Goal: Information Seeking & Learning: Learn about a topic

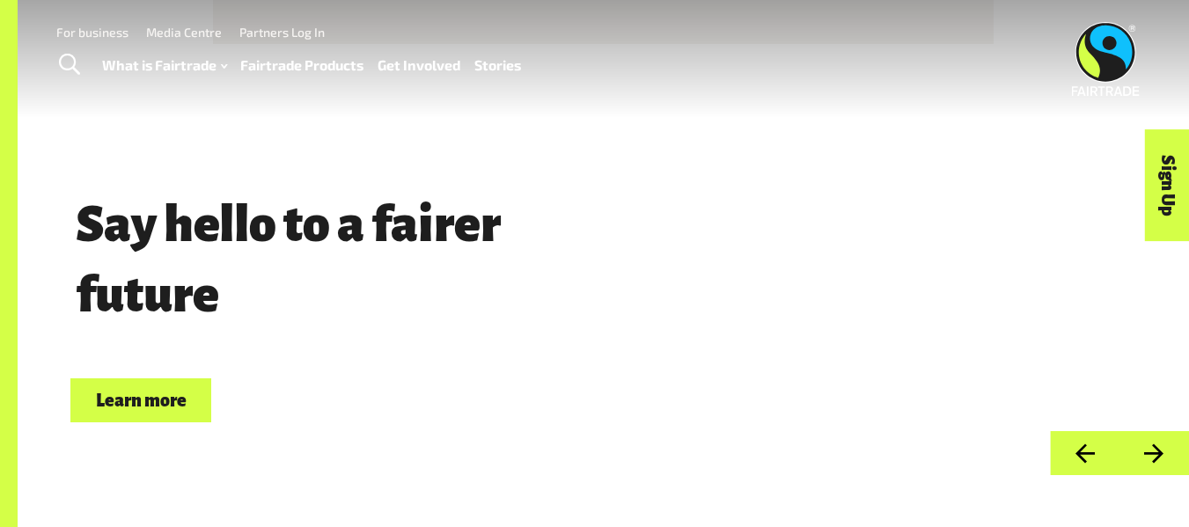
click at [70, 67] on span "Toggle Search" at bounding box center [69, 65] width 21 height 23
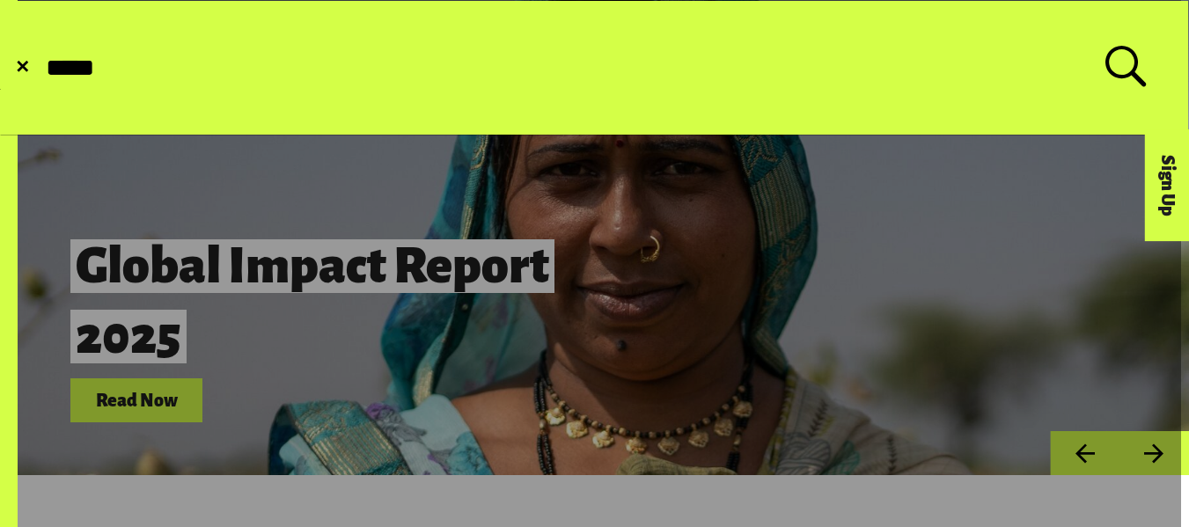
type input "*****"
click at [43, 68] on button "Submit Search" at bounding box center [43, 68] width 1 height 1
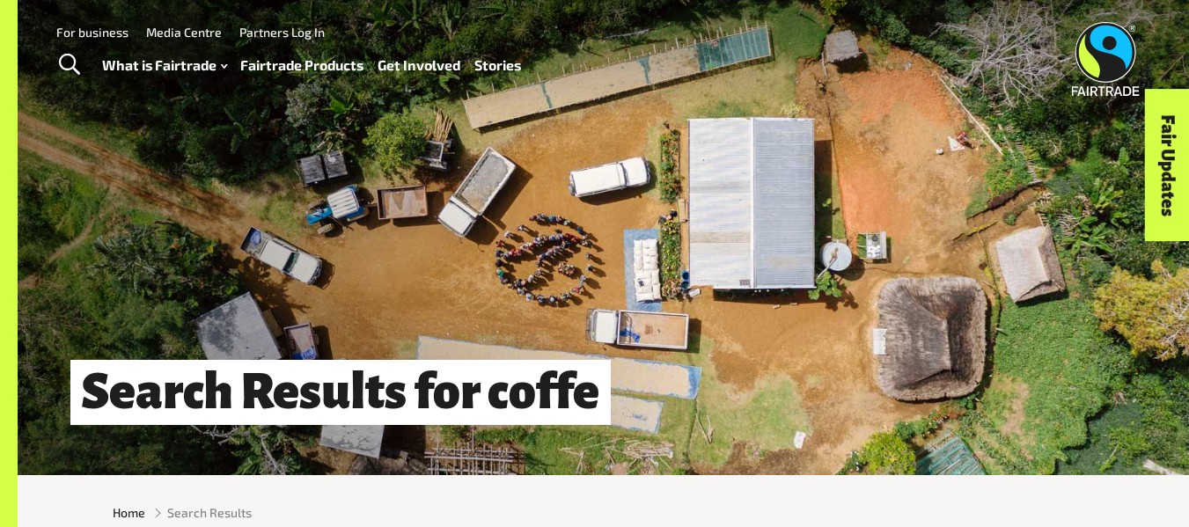
click at [71, 69] on span "Toggle Search" at bounding box center [69, 65] width 21 height 23
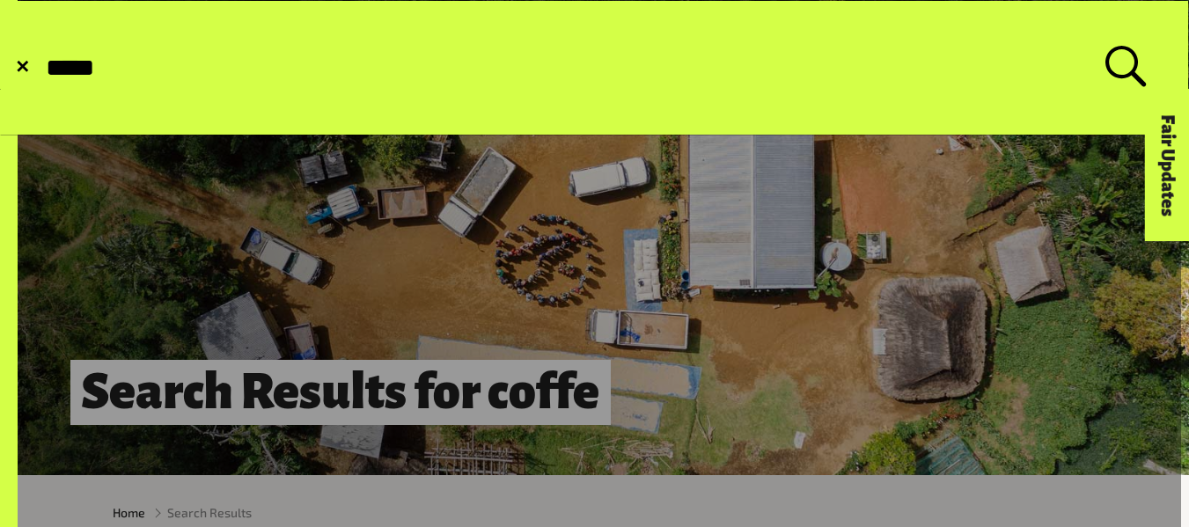
type input "*****"
click at [43, 68] on button "Submit Search" at bounding box center [43, 68] width 1 height 1
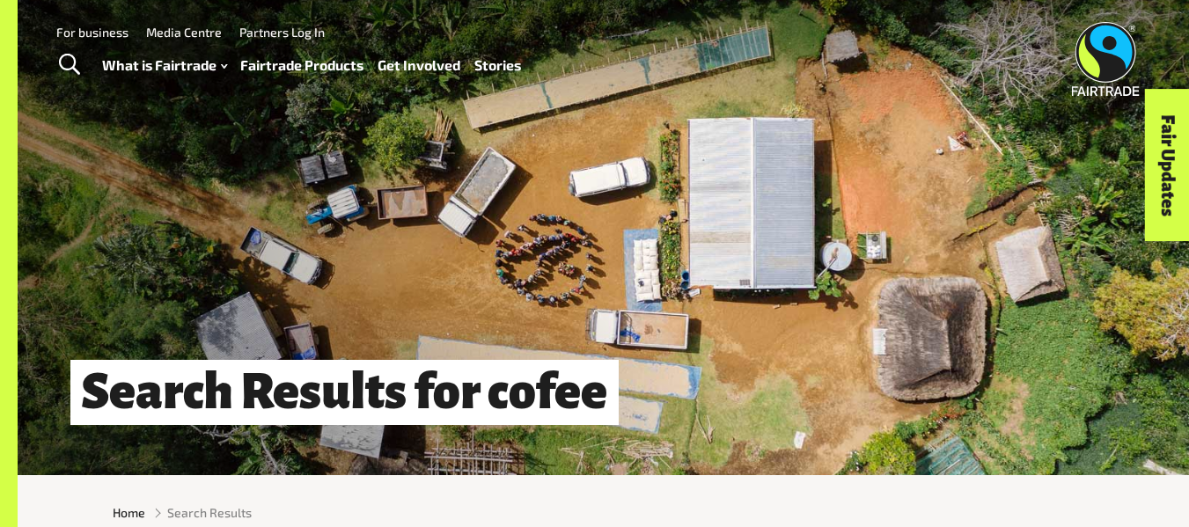
click at [290, 64] on link "Fairtrade Products" at bounding box center [301, 66] width 123 height 26
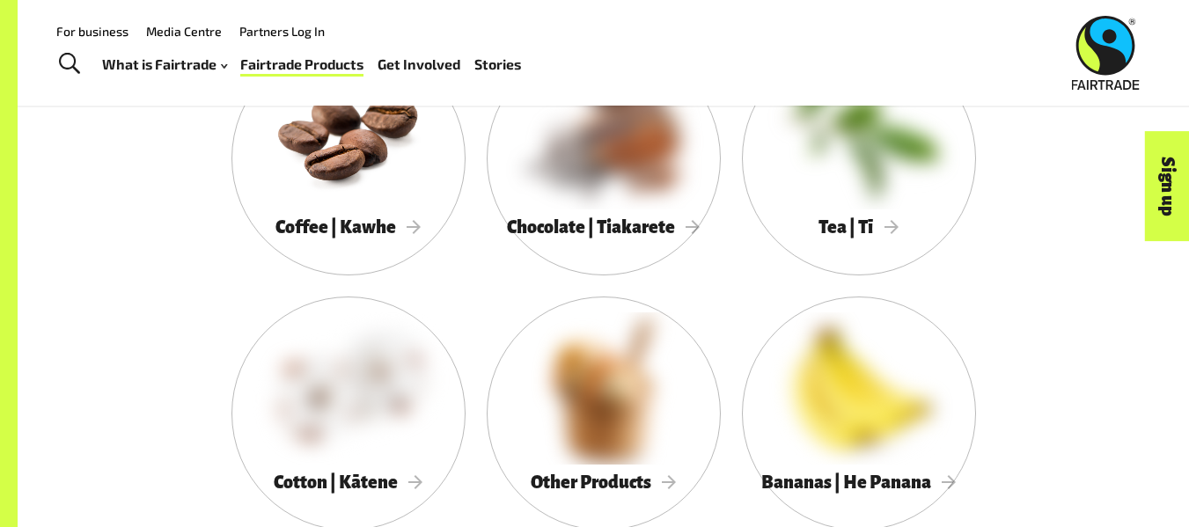
scroll to position [978, 0]
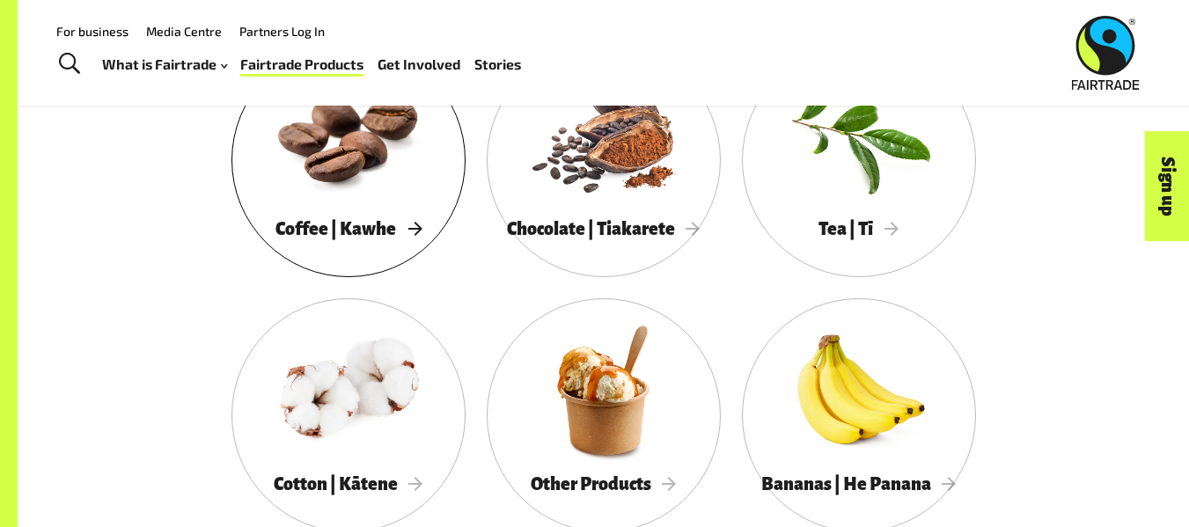
click at [405, 211] on div at bounding box center [348, 135] width 234 height 152
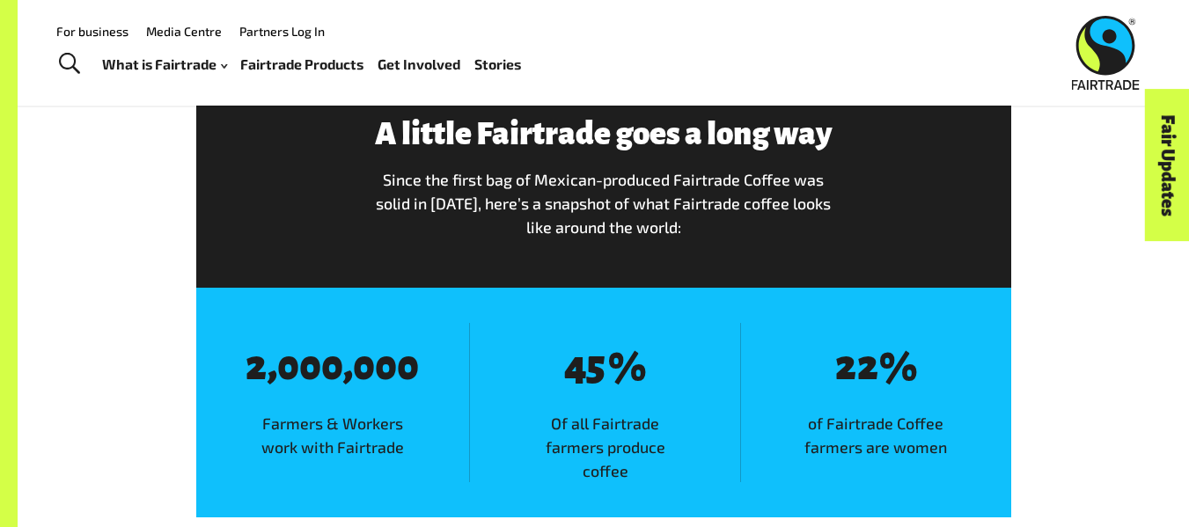
scroll to position [4952, 0]
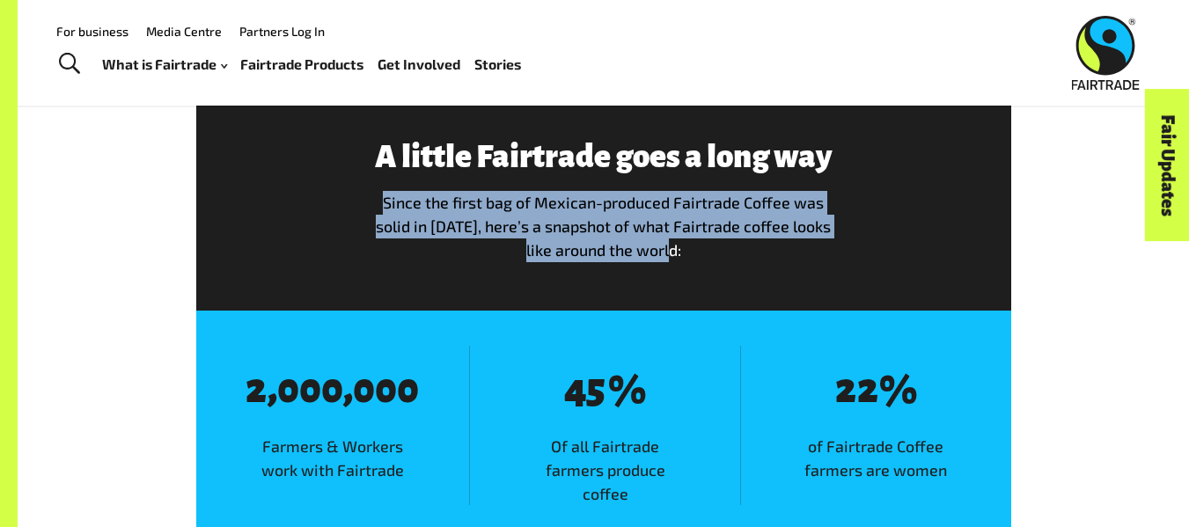
drag, startPoint x: 402, startPoint y: 211, endPoint x: 761, endPoint y: 277, distance: 365.1
click at [761, 276] on div "A little Fairtrade goes a long way Since the first bag of Mexican-produced Fair…" at bounding box center [603, 208] width 488 height 136
copy span "Since the first bag of Mexican-produced Fairtrade Coffee was solid in 1988, her…"
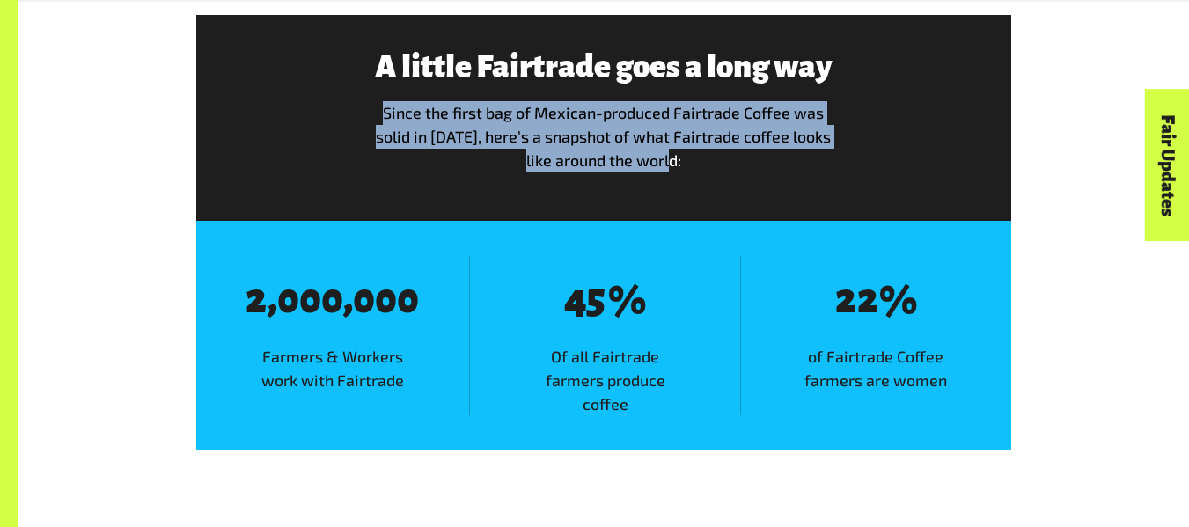
scroll to position [5045, 0]
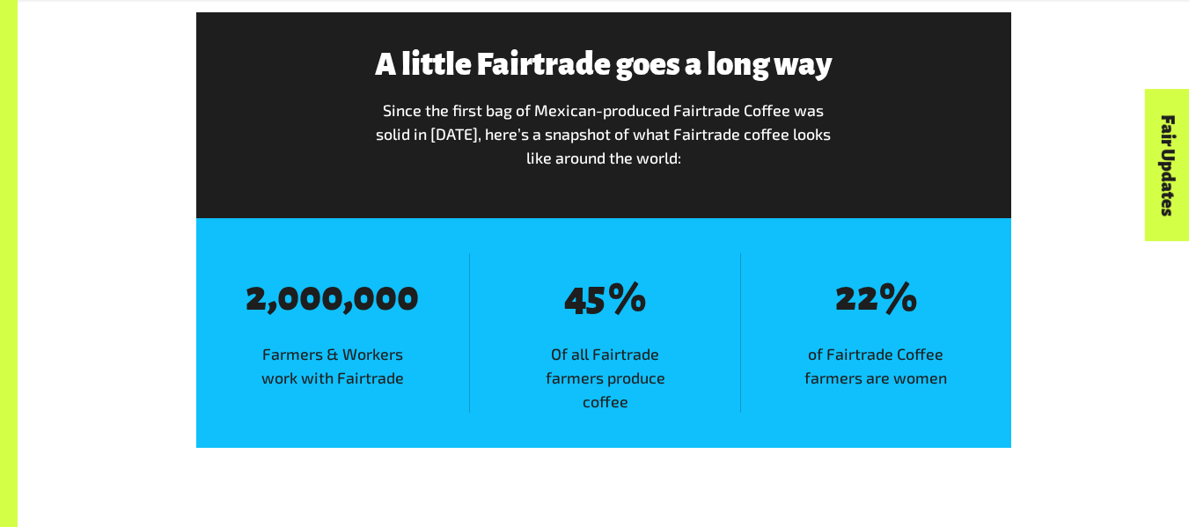
click at [809, 219] on div "A little Fairtrade goes a long way Since the first bag of Mexican-produced Fair…" at bounding box center [603, 115] width 815 height 207
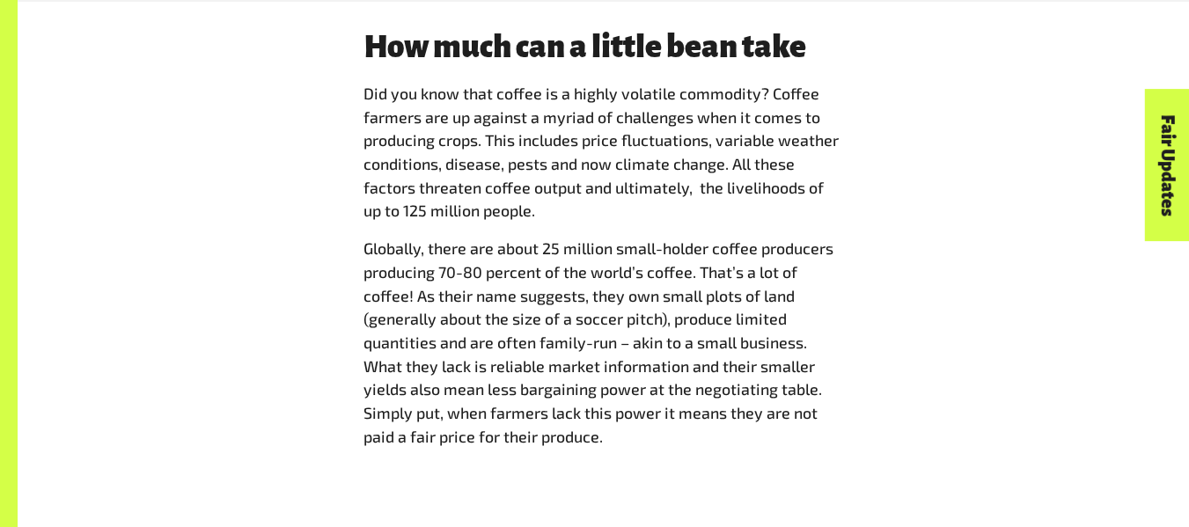
scroll to position [4499, 0]
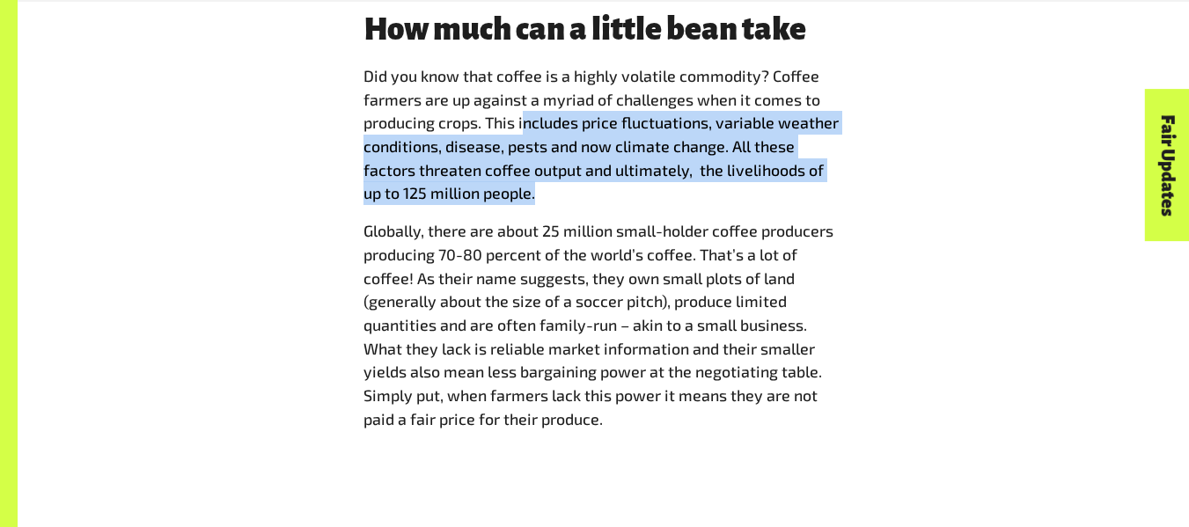
drag, startPoint x: 524, startPoint y: 130, endPoint x: 710, endPoint y: 202, distance: 199.7
click at [710, 202] on p "Did you know that coffee is a highly volatile commodity? Coffee farmers are up …" at bounding box center [603, 134] width 481 height 141
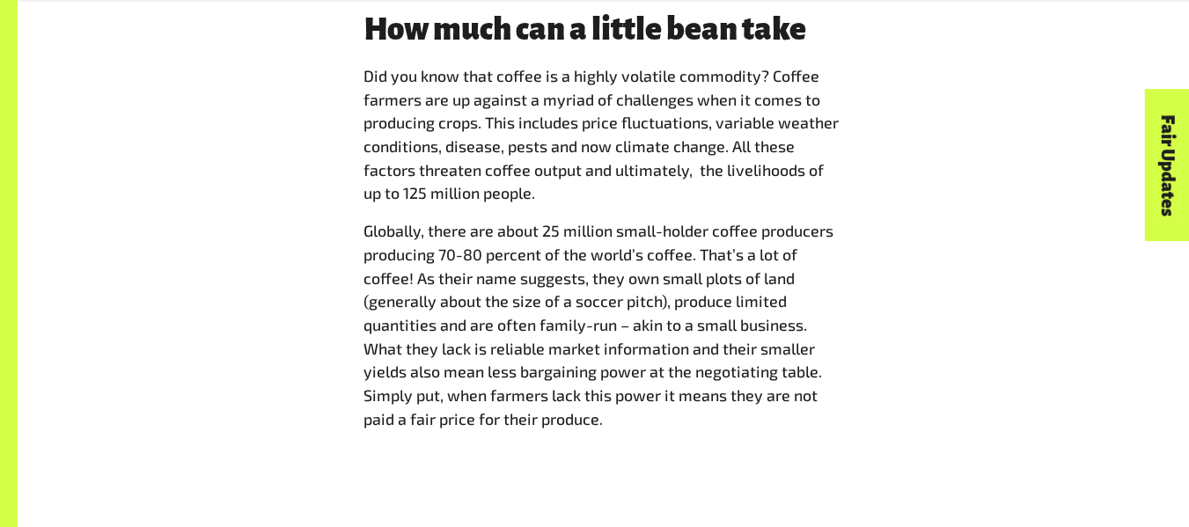
click at [929, 320] on div "How much can a little bean take Did you know that coffee is a highly volatile c…" at bounding box center [603, 228] width 1003 height 432
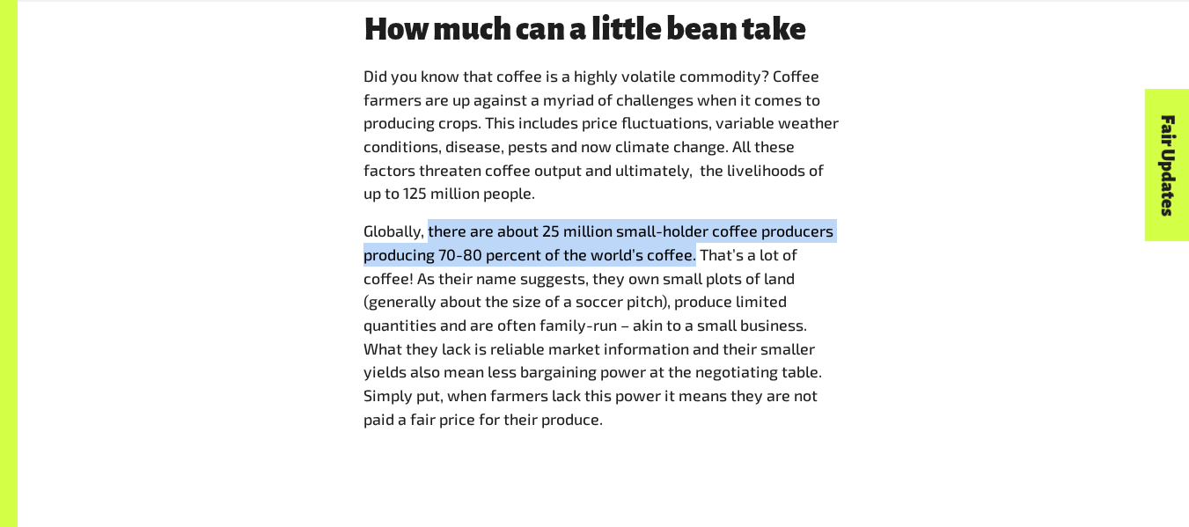
drag, startPoint x: 429, startPoint y: 238, endPoint x: 694, endPoint y: 259, distance: 266.6
click at [694, 259] on span "Globally, there are about 25 million small-holder coffee producers producing 70…" at bounding box center [598, 325] width 470 height 208
copy span "there are about 25 million small-holder coffee producers producing 70-80 percen…"
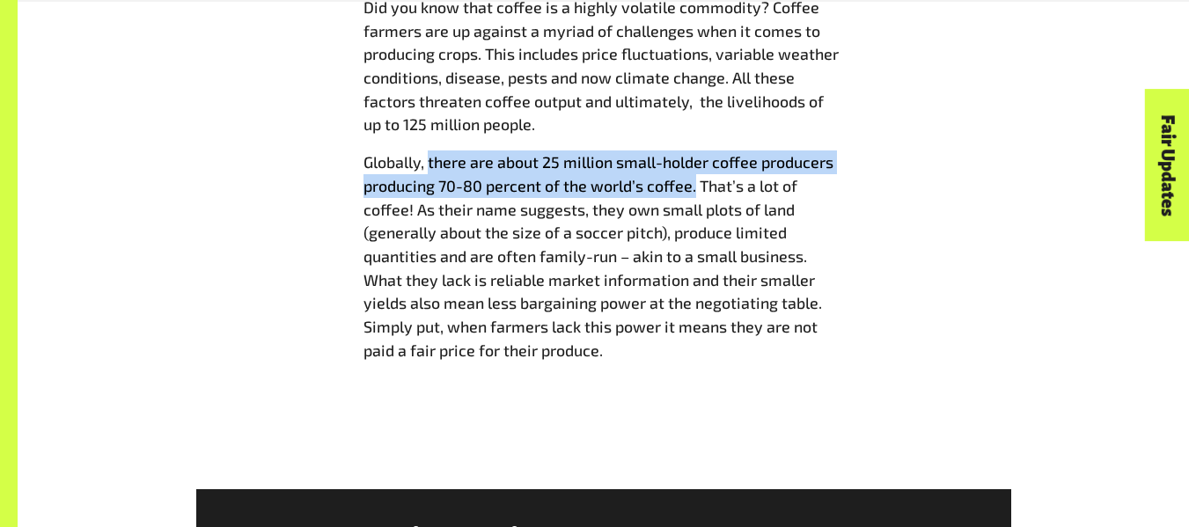
scroll to position [4569, 0]
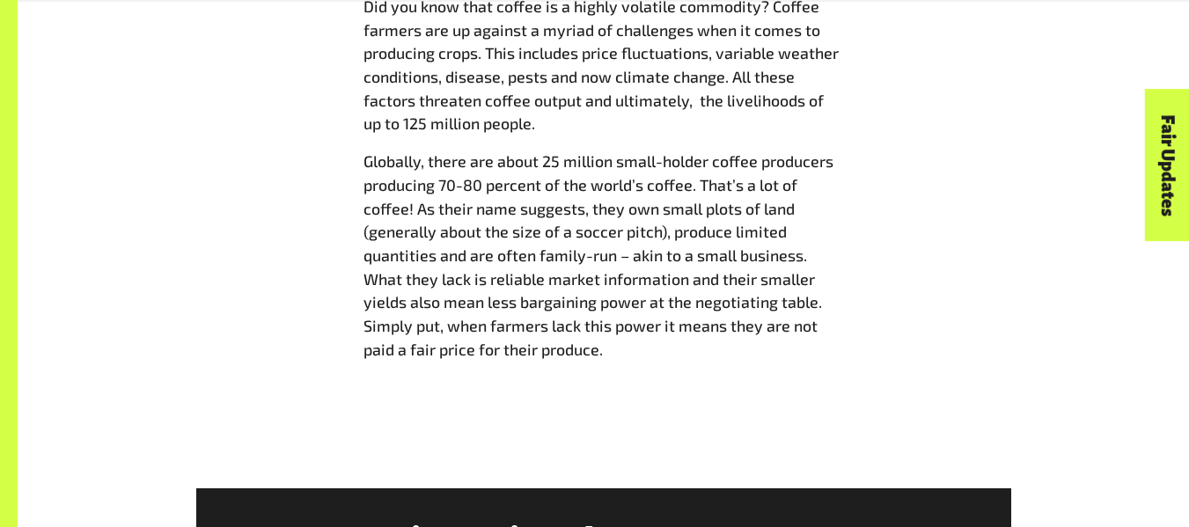
click at [858, 255] on div "How much can a little bean take Did you know that coffee is a highly volatile c…" at bounding box center [603, 159] width 1003 height 432
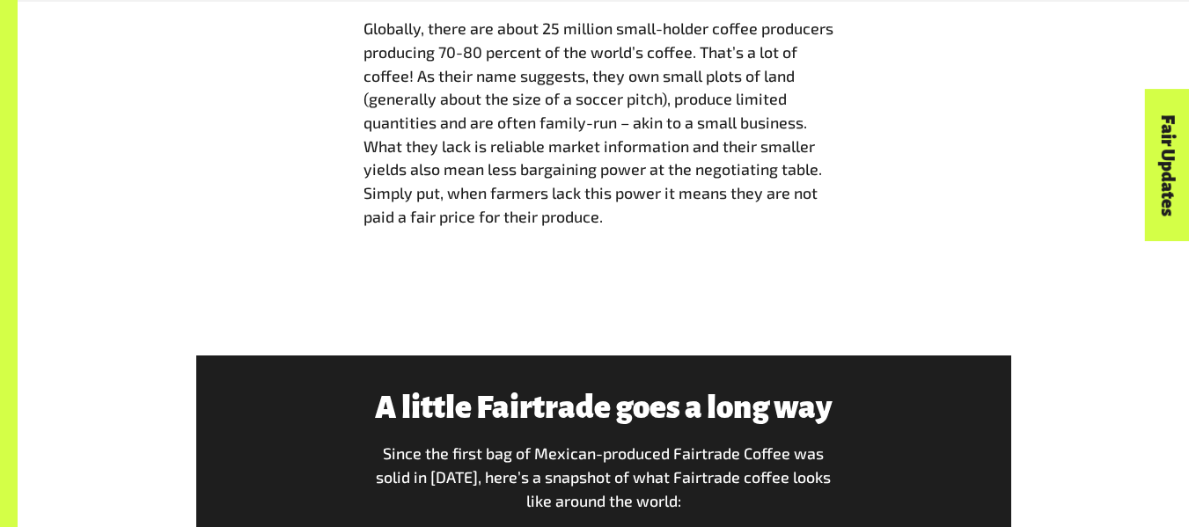
scroll to position [4702, 0]
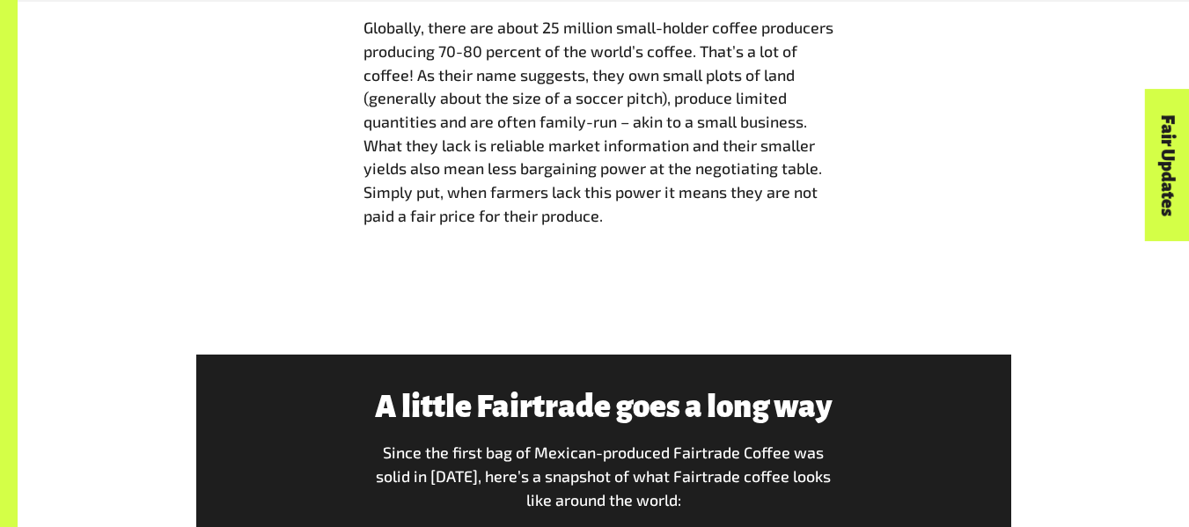
click at [664, 52] on span "Globally, there are about 25 million small-holder coffee producers producing 70…" at bounding box center [598, 122] width 470 height 208
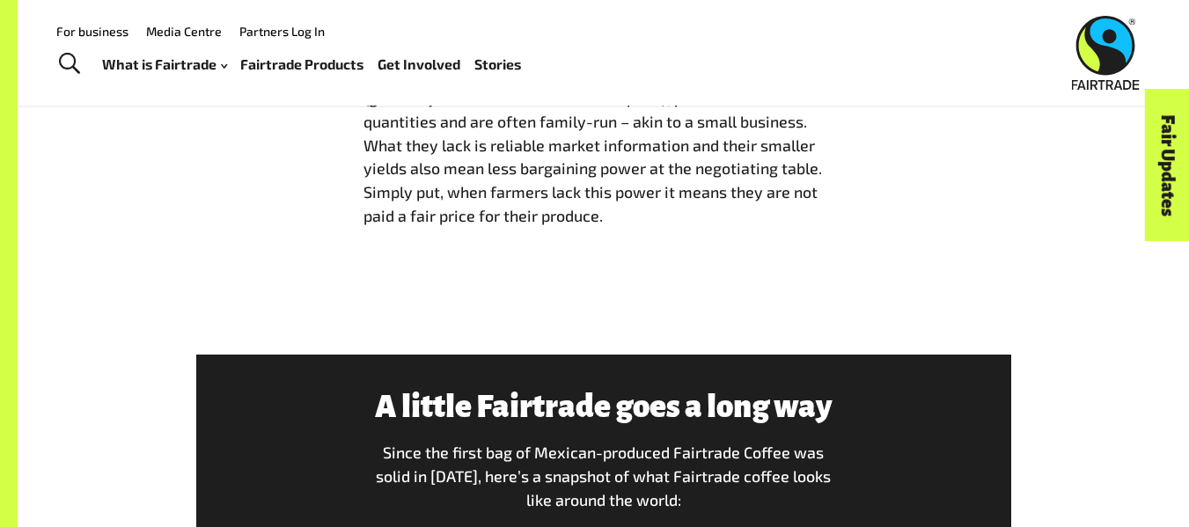
click at [446, 66] on link "Get Involved" at bounding box center [419, 65] width 83 height 26
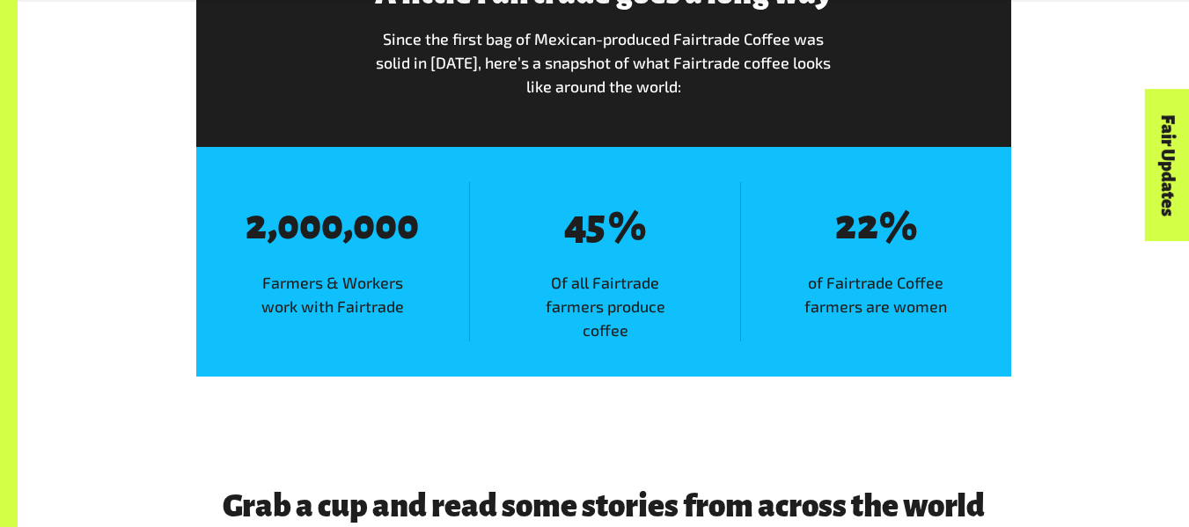
scroll to position [5998, 0]
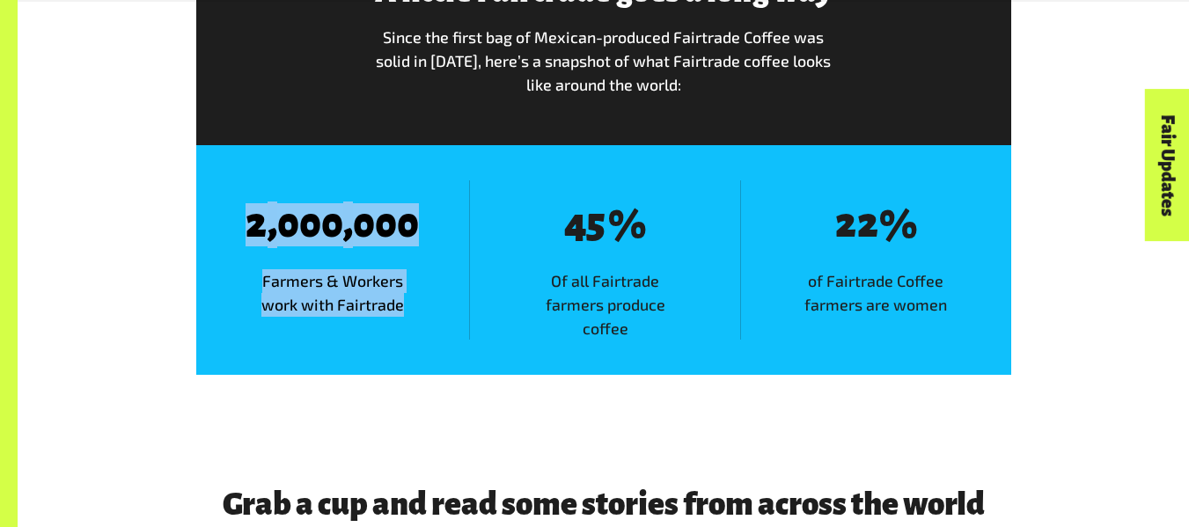
drag, startPoint x: 246, startPoint y: 239, endPoint x: 425, endPoint y: 328, distance: 200.7
click at [425, 328] on div "8 2 , 8 0 8 0 8 0 , 8 0 8 0 8 0 Farmers & Workers work with Fairtrade" at bounding box center [333, 259] width 274 height 159
copy div "2 , 8 0 8 0 8 0 , 8 0 8 0 8 0 Farmers & Workers work with Fairtrade"
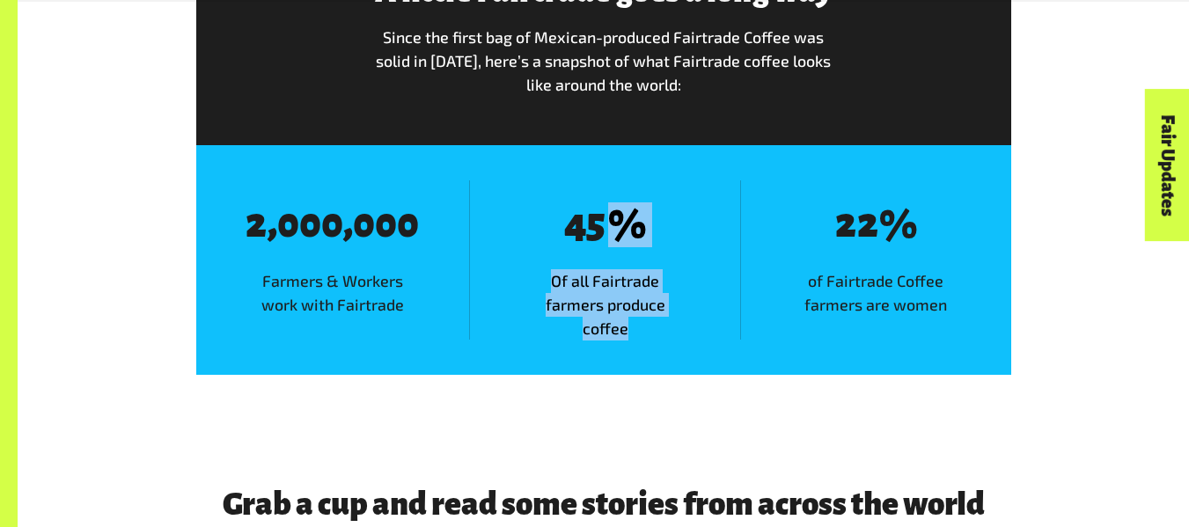
drag, startPoint x: 547, startPoint y: 223, endPoint x: 656, endPoint y: 305, distance: 136.4
click at [656, 305] on div "8 4 8 5 % Of all Fairtrade farmers produce coffee" at bounding box center [604, 259] width 270 height 159
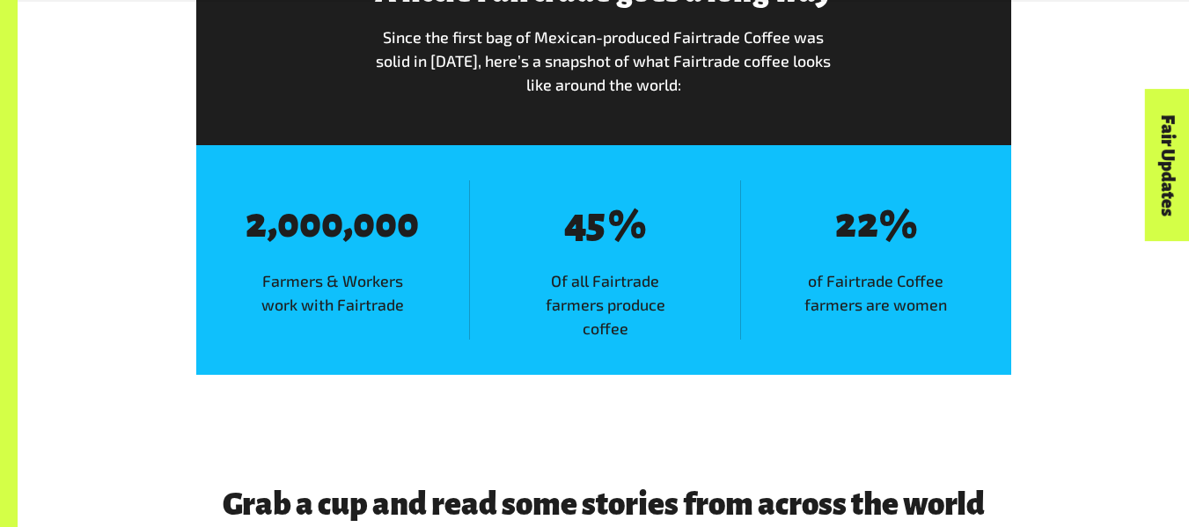
click at [560, 245] on span "8 4 8 5 %" at bounding box center [605, 225] width 138 height 46
drag, startPoint x: 560, startPoint y: 245, endPoint x: 631, endPoint y: 257, distance: 72.3
click at [631, 257] on div "8 4 8 5 % Of all Fairtrade farmers produce coffee" at bounding box center [604, 259] width 270 height 159
drag, startPoint x: 562, startPoint y: 237, endPoint x: 650, endPoint y: 268, distance: 94.1
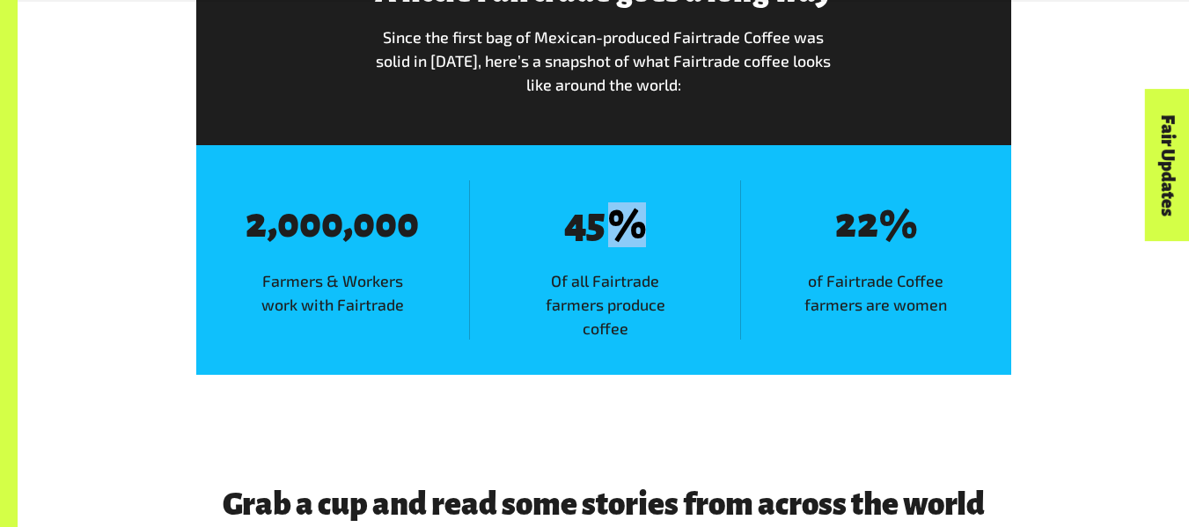
click at [650, 268] on div "8 4 8 5 % Of all Fairtrade farmers produce coffee" at bounding box center [604, 259] width 270 height 159
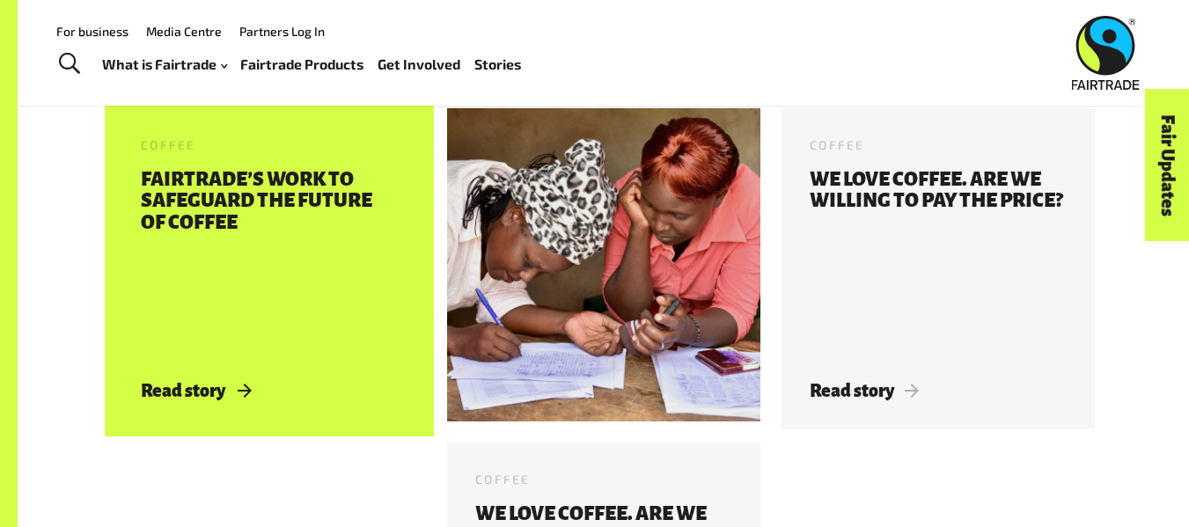
scroll to position [6456, 0]
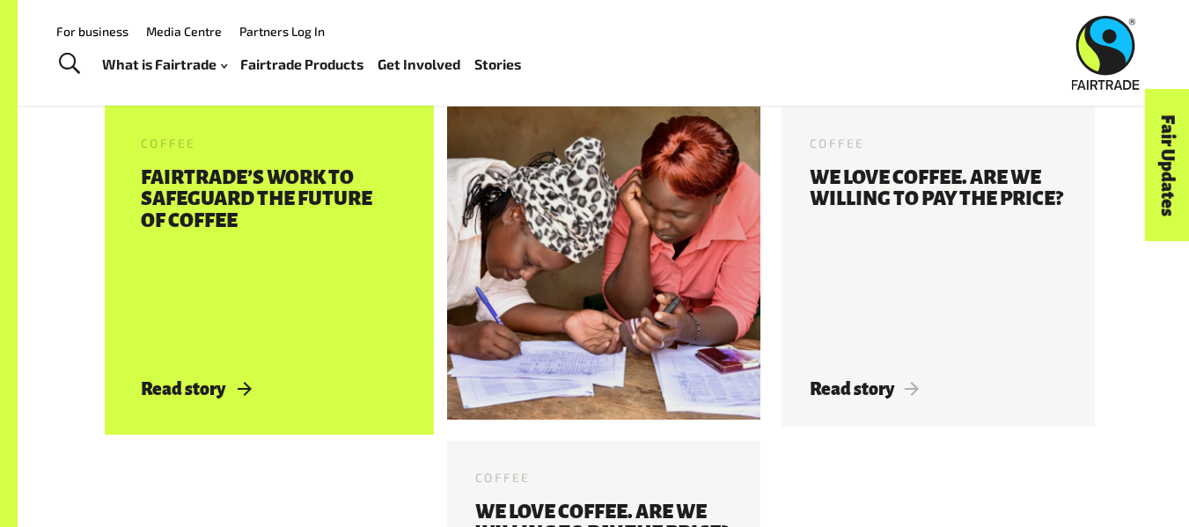
click at [354, 314] on h3 "Fairtrade’s Work To Safeguard The Future Of Coffee" at bounding box center [269, 262] width 257 height 191
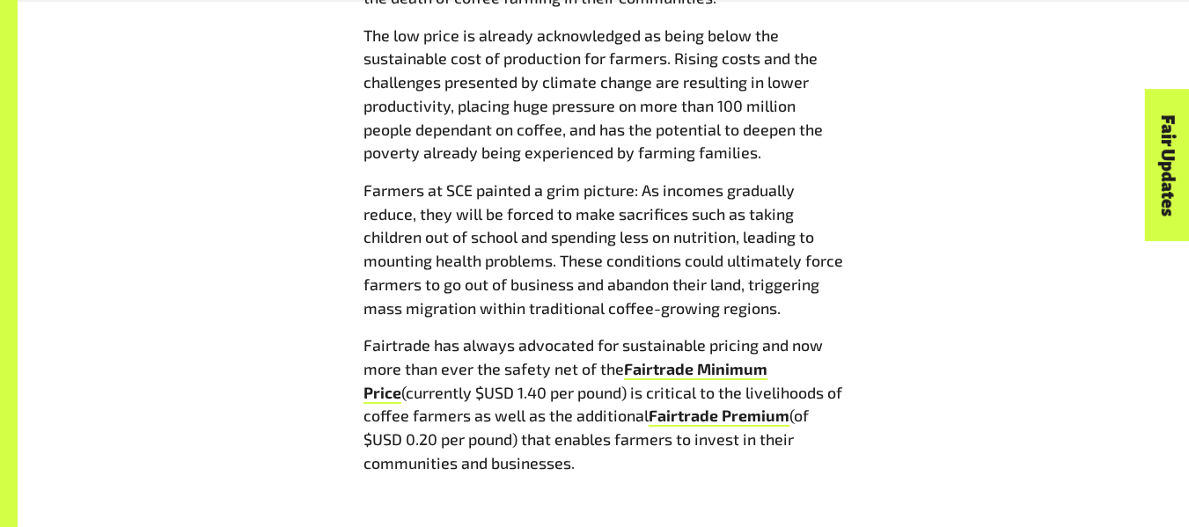
scroll to position [1297, 0]
